Goal: Browse casually

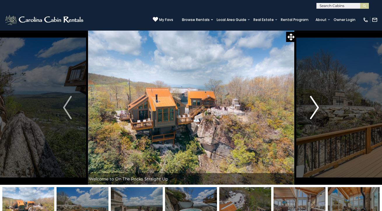
click at [319, 107] on img "Next" at bounding box center [315, 107] width 9 height 23
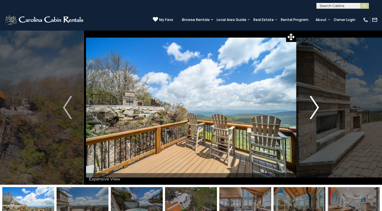
click at [319, 107] on img "Next" at bounding box center [315, 107] width 9 height 23
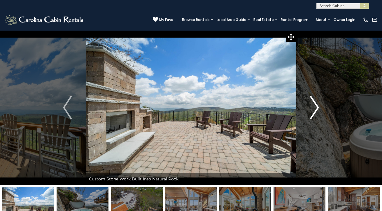
click at [319, 107] on img "Next" at bounding box center [315, 107] width 9 height 23
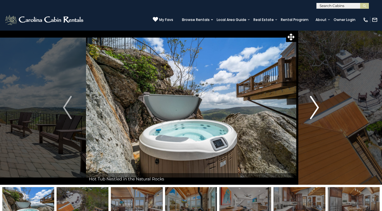
click at [319, 107] on img "Next" at bounding box center [315, 107] width 9 height 23
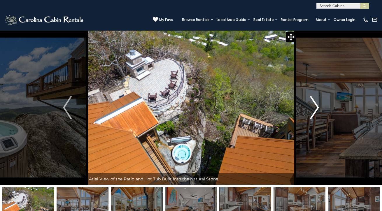
click at [319, 107] on img "Next" at bounding box center [315, 107] width 9 height 23
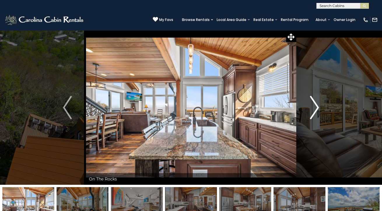
click at [319, 107] on img "Next" at bounding box center [315, 107] width 9 height 23
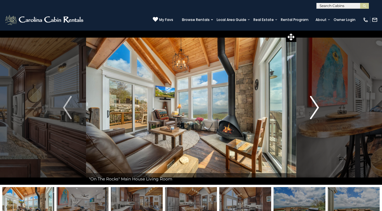
click at [319, 108] on img "Next" at bounding box center [315, 107] width 9 height 23
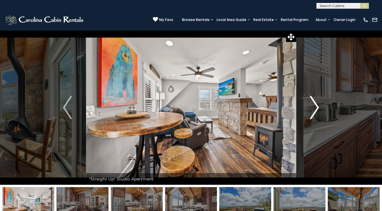
click at [319, 108] on img "Next" at bounding box center [315, 107] width 9 height 23
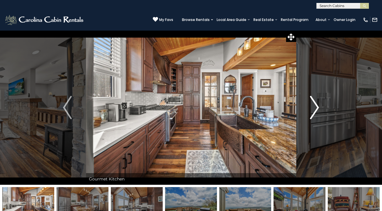
click at [319, 108] on img "Next" at bounding box center [315, 107] width 9 height 23
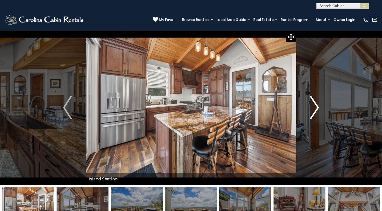
click at [319, 108] on img "Next" at bounding box center [315, 107] width 9 height 23
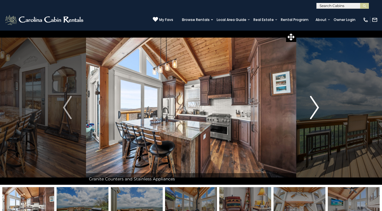
click at [319, 108] on img "Next" at bounding box center [315, 107] width 9 height 23
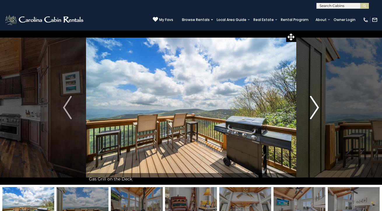
click at [319, 108] on img "Next" at bounding box center [315, 107] width 9 height 23
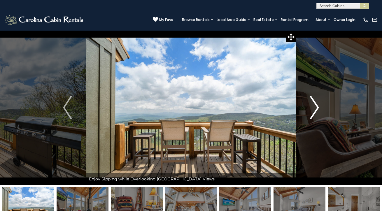
click at [319, 108] on img "Next" at bounding box center [315, 107] width 9 height 23
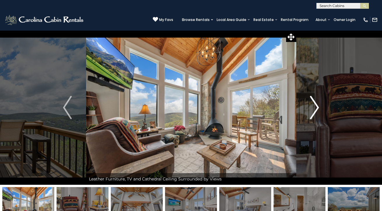
click at [319, 108] on img "Next" at bounding box center [315, 107] width 9 height 23
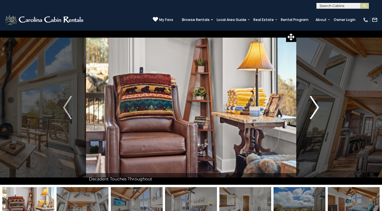
click at [319, 108] on img "Next" at bounding box center [315, 107] width 9 height 23
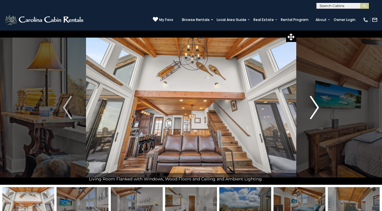
click at [319, 108] on img "Next" at bounding box center [315, 107] width 9 height 23
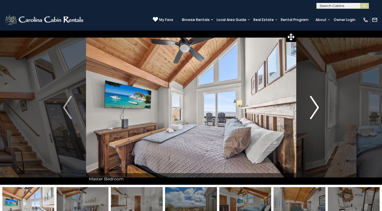
click at [319, 108] on img "Next" at bounding box center [315, 107] width 9 height 23
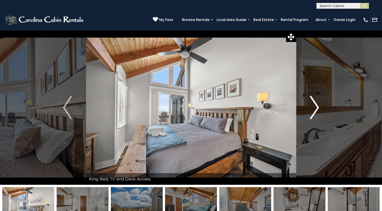
click at [318, 108] on img "Next" at bounding box center [315, 107] width 9 height 23
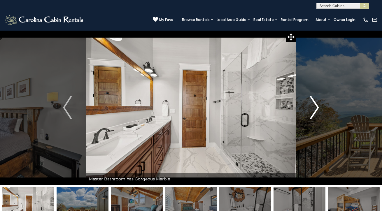
click at [318, 108] on img "Next" at bounding box center [315, 107] width 9 height 23
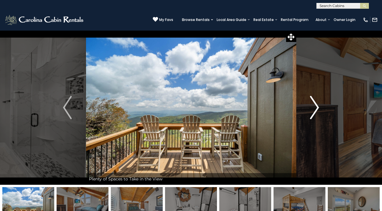
click at [318, 108] on img "Next" at bounding box center [315, 107] width 9 height 23
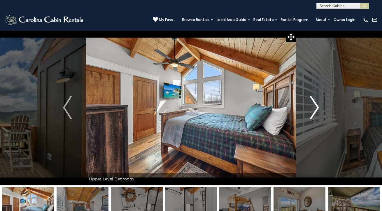
click at [318, 108] on img "Next" at bounding box center [315, 107] width 9 height 23
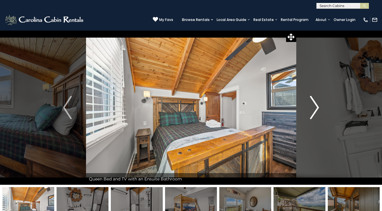
click at [318, 108] on img "Next" at bounding box center [315, 107] width 9 height 23
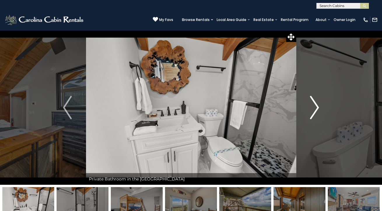
click at [318, 108] on img "Next" at bounding box center [315, 107] width 9 height 23
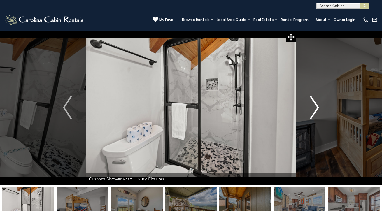
click at [318, 108] on img "Next" at bounding box center [315, 107] width 9 height 23
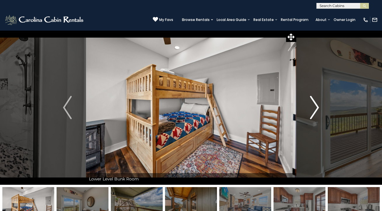
click at [318, 108] on img "Next" at bounding box center [315, 107] width 9 height 23
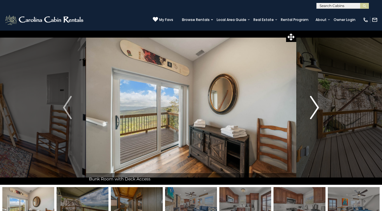
click at [318, 108] on img "Next" at bounding box center [315, 107] width 9 height 23
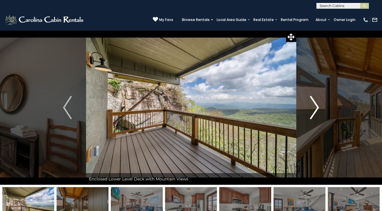
click at [318, 108] on img "Next" at bounding box center [315, 107] width 9 height 23
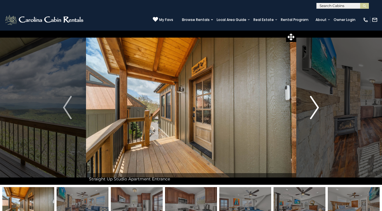
click at [318, 108] on img "Next" at bounding box center [315, 107] width 9 height 23
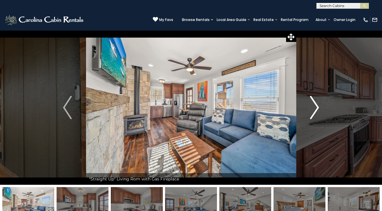
click at [318, 108] on img "Next" at bounding box center [315, 107] width 9 height 23
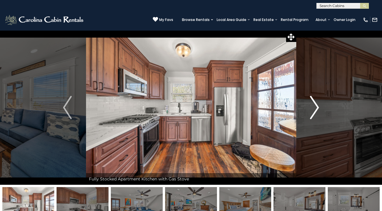
click at [318, 108] on img "Next" at bounding box center [315, 107] width 9 height 23
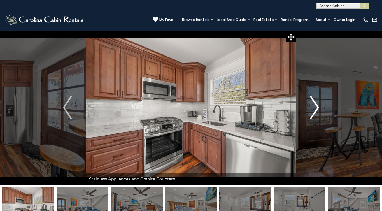
click at [318, 108] on img "Next" at bounding box center [315, 107] width 9 height 23
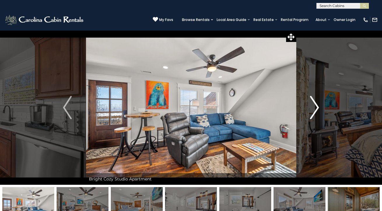
click at [318, 108] on img "Next" at bounding box center [315, 107] width 9 height 23
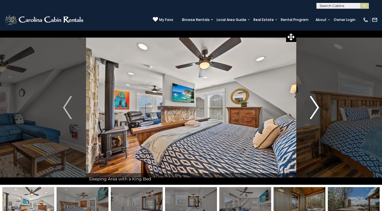
click at [318, 108] on img "Next" at bounding box center [315, 107] width 9 height 23
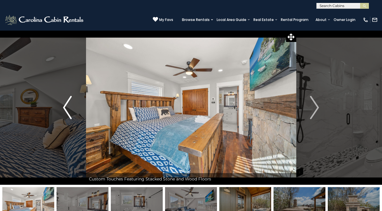
click at [64, 107] on img "Previous" at bounding box center [67, 107] width 9 height 23
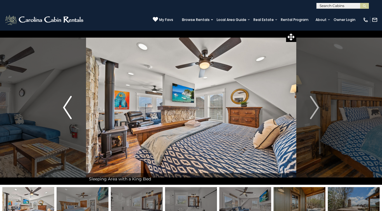
click at [64, 107] on img "Previous" at bounding box center [67, 107] width 9 height 23
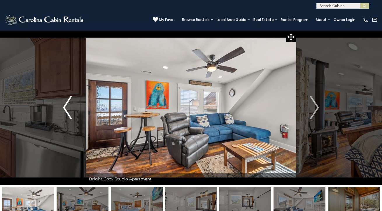
click at [64, 107] on img "Previous" at bounding box center [67, 107] width 9 height 23
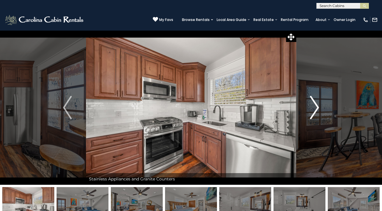
click at [319, 107] on img "Next" at bounding box center [315, 107] width 9 height 23
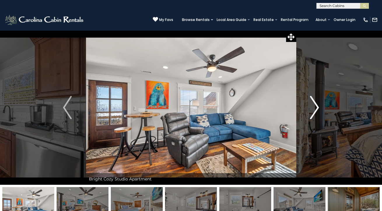
click at [319, 107] on img "Next" at bounding box center [315, 107] width 9 height 23
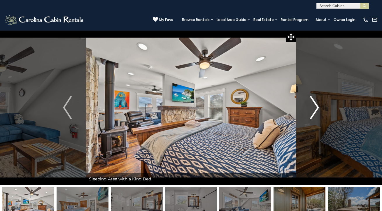
click at [319, 107] on img "Next" at bounding box center [315, 107] width 9 height 23
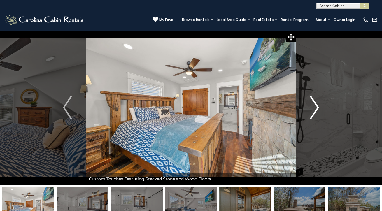
click at [319, 107] on img "Next" at bounding box center [315, 107] width 9 height 23
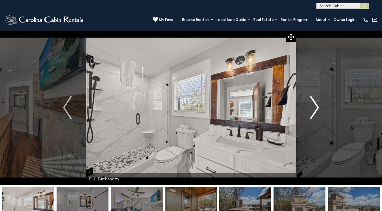
click at [319, 107] on img "Next" at bounding box center [315, 107] width 9 height 23
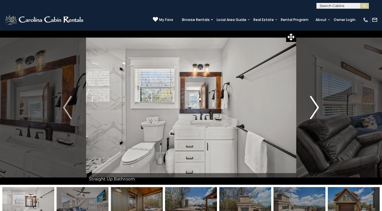
click at [319, 107] on img "Next" at bounding box center [315, 107] width 9 height 23
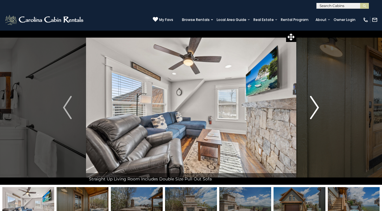
click at [319, 107] on img "Next" at bounding box center [315, 107] width 9 height 23
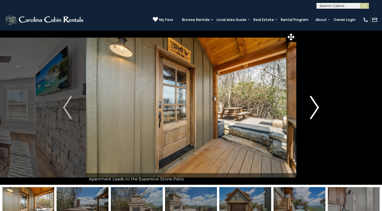
click at [319, 107] on img "Next" at bounding box center [315, 107] width 9 height 23
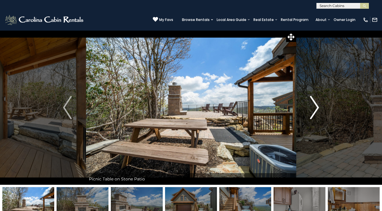
click at [319, 107] on img "Next" at bounding box center [315, 107] width 9 height 23
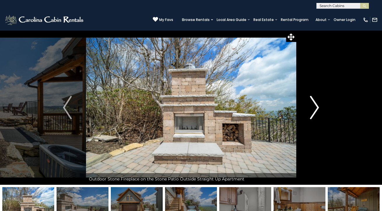
click at [319, 107] on img "Next" at bounding box center [315, 107] width 9 height 23
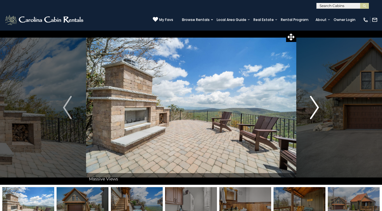
click at [319, 107] on img "Next" at bounding box center [315, 107] width 9 height 23
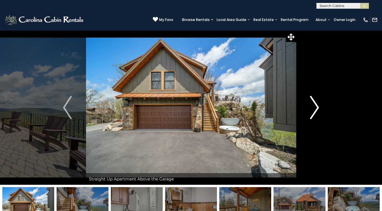
click at [319, 107] on img "Next" at bounding box center [315, 107] width 9 height 23
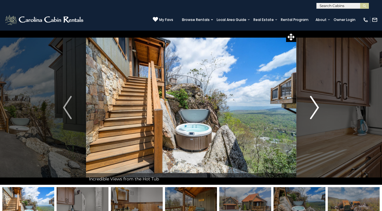
click at [319, 107] on img "Next" at bounding box center [315, 107] width 9 height 23
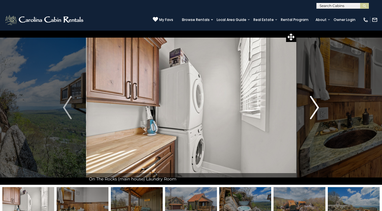
click at [319, 107] on img "Next" at bounding box center [315, 107] width 9 height 23
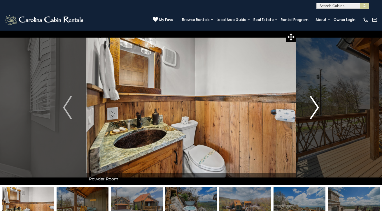
click at [319, 107] on img "Next" at bounding box center [315, 107] width 9 height 23
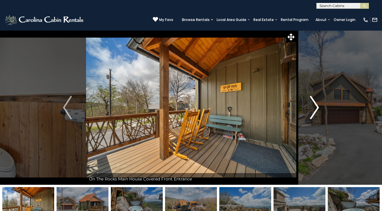
click at [319, 107] on img "Next" at bounding box center [315, 107] width 9 height 23
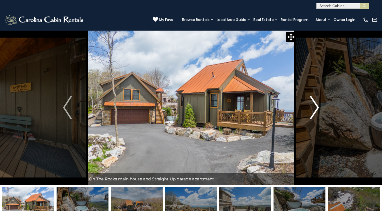
click at [319, 107] on img "Next" at bounding box center [315, 107] width 9 height 23
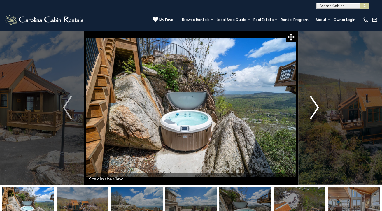
click at [319, 107] on img "Next" at bounding box center [315, 107] width 9 height 23
